Goal: Transaction & Acquisition: Purchase product/service

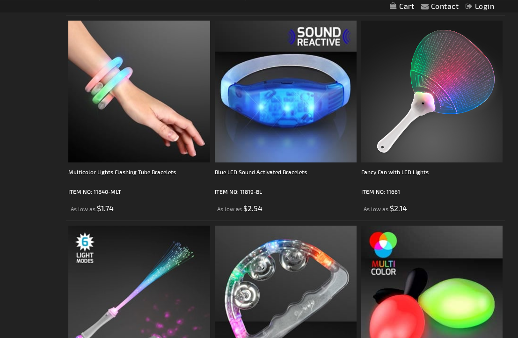
scroll to position [1485, 0]
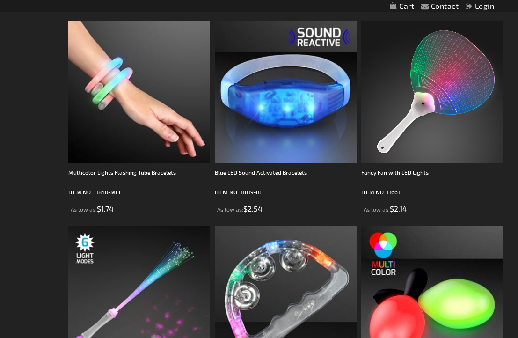
click at [447, 107] on img at bounding box center [432, 92] width 142 height 142
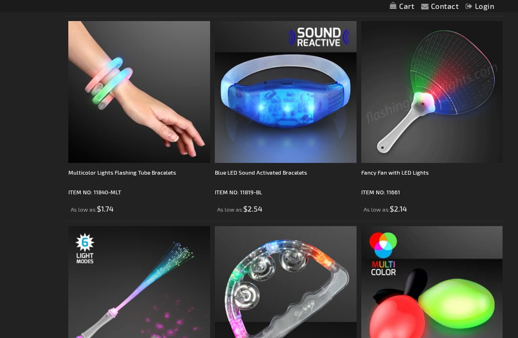
click at [415, 171] on div "Fancy Fan with LED Lights" at bounding box center [432, 176] width 142 height 19
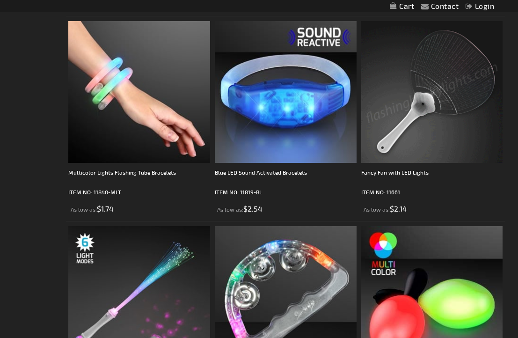
scroll to position [1485, 0]
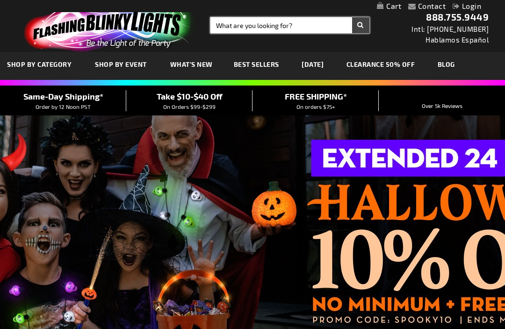
click at [227, 23] on input "Search" at bounding box center [289, 25] width 159 height 16
click at [222, 29] on input "Search" at bounding box center [289, 25] width 159 height 16
type input "F"
type input "Wings"
click at [361, 25] on button "Search" at bounding box center [360, 25] width 17 height 16
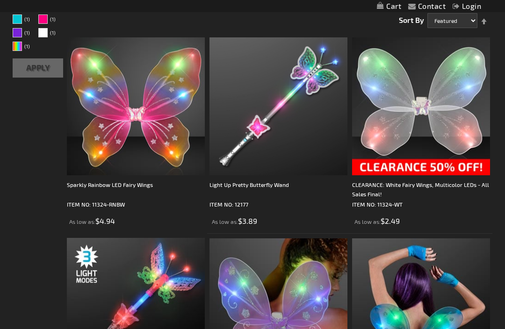
scroll to position [155, 0]
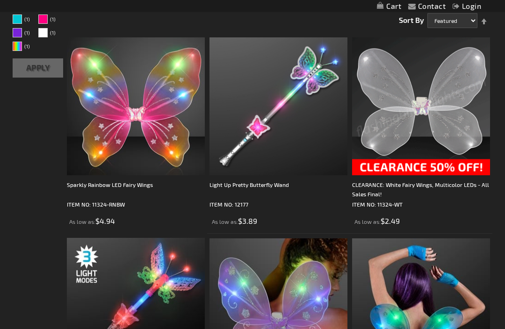
click at [416, 166] on img at bounding box center [421, 107] width 138 height 138
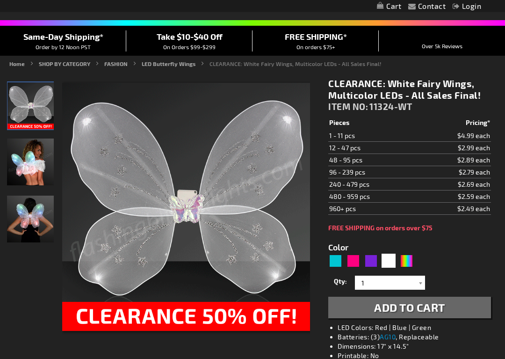
scroll to position [63, 0]
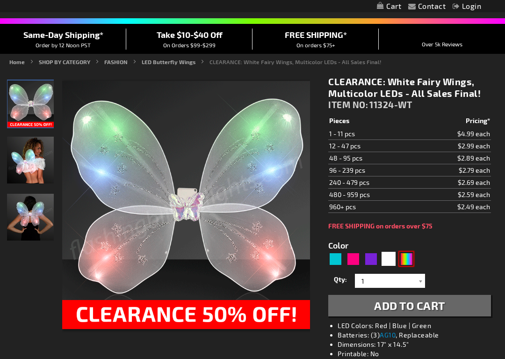
click at [411, 255] on div "Multicolor" at bounding box center [406, 259] width 14 height 14
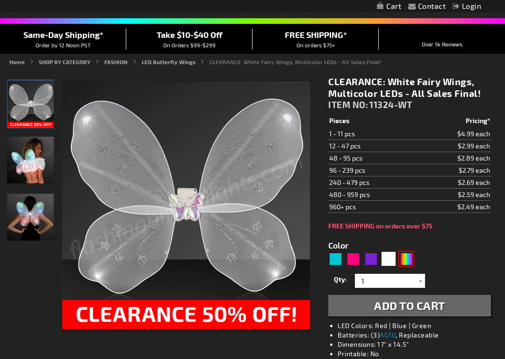
type input "5659"
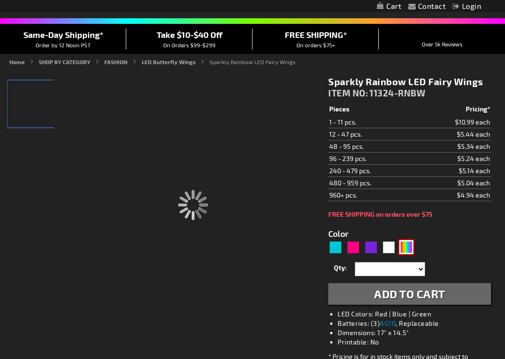
type input "11324-RNBW"
type input "Customize - Sparkly Rainbow LED Fairy Wings - ITEM NO: 11324-RNBW"
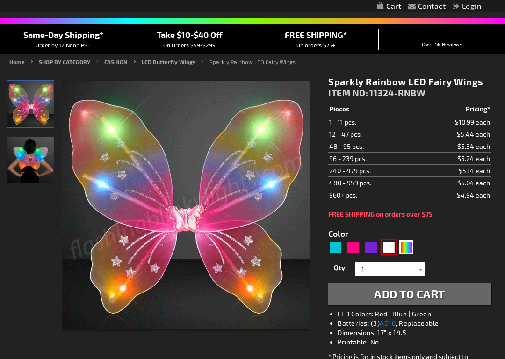
click at [387, 247] on div "White" at bounding box center [389, 247] width 14 height 14
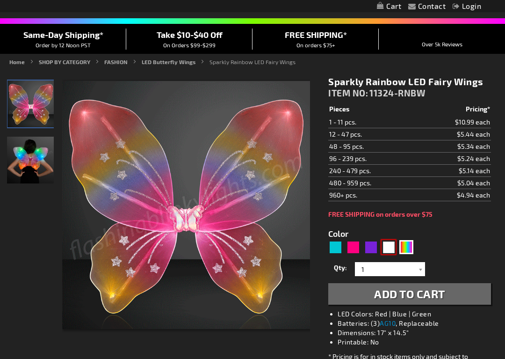
type input "5646"
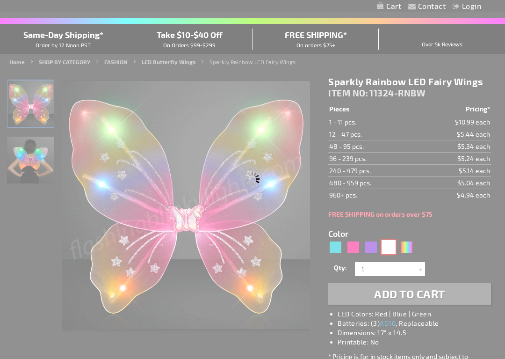
type input "11324-WT"
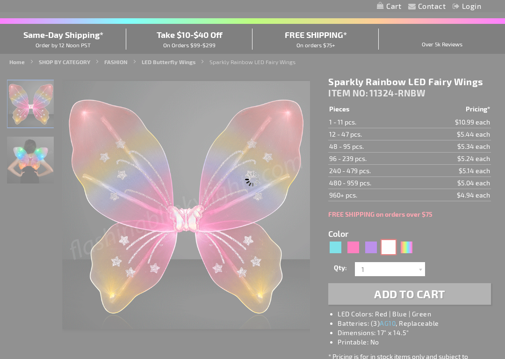
type input "Customize - CLEARANCE: White Fairy Wings, Multicolor LEDs - All Sales Final! - …"
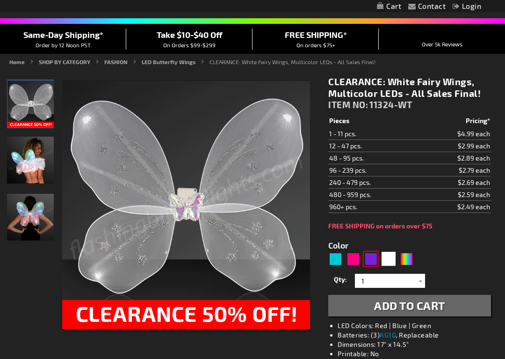
click at [369, 257] on div "Purple" at bounding box center [371, 259] width 14 height 14
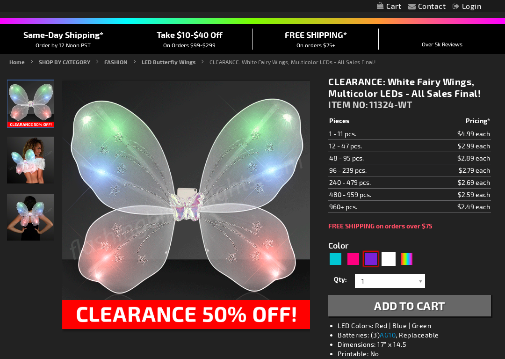
type input "5640"
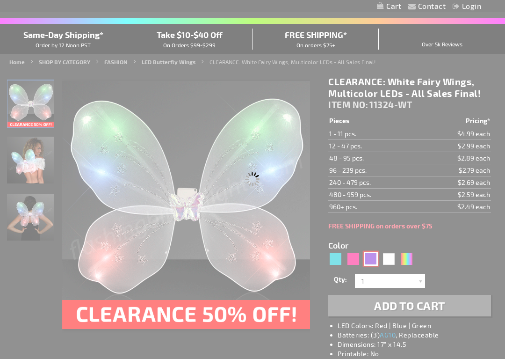
type input "11324-PR"
type input "Customize - Purple Blinking Butterfly Wings - ITEM NO: 11324-PR"
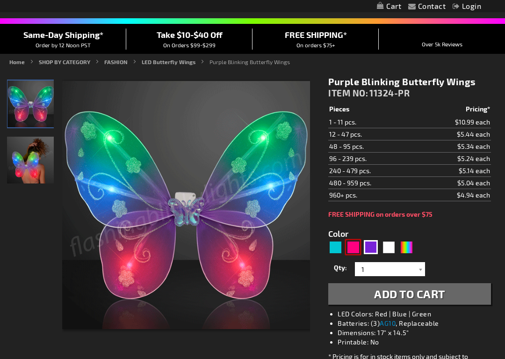
click at [354, 247] on div "Fuchsia" at bounding box center [353, 247] width 14 height 14
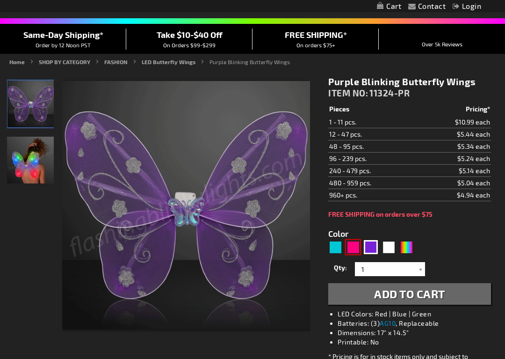
type input "5669"
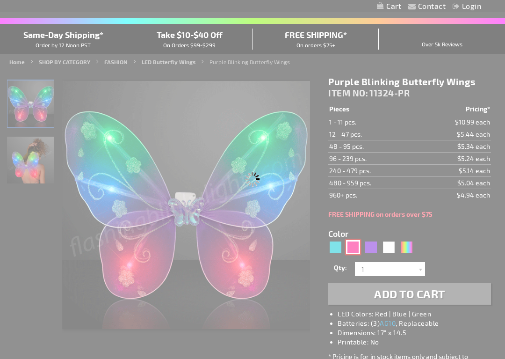
type input "11324-FS"
type input "Customize - Light Up Fuchsia Fairy Wings - ITEM NO: 11324-FS"
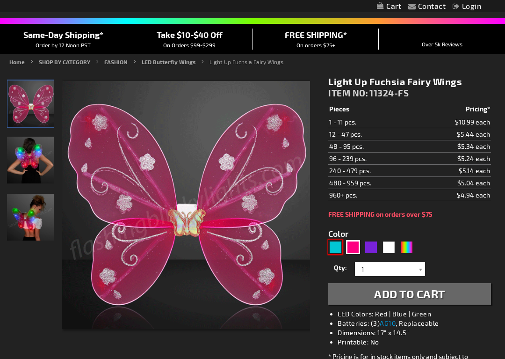
click at [332, 248] on div "Turquoise" at bounding box center [335, 247] width 14 height 14
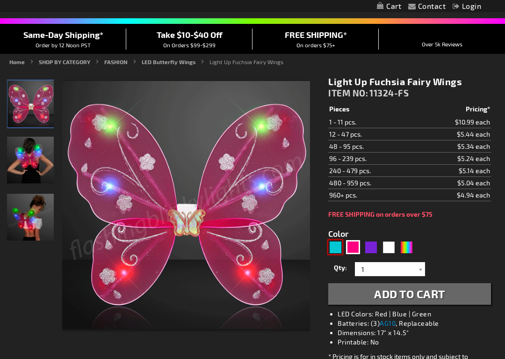
type input "5653"
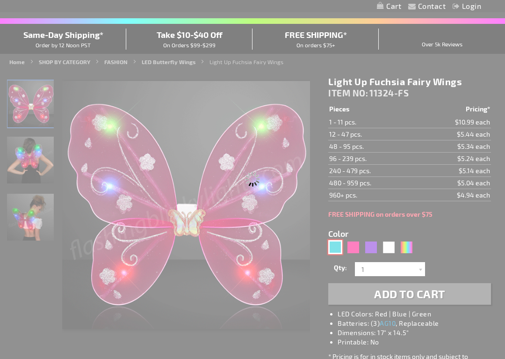
type input "11324-AQ"
type input "Customize - Aqua Light Up Fairy Wings - ITEM NO: 11324-AQ"
